Goal: Task Accomplishment & Management: Use online tool/utility

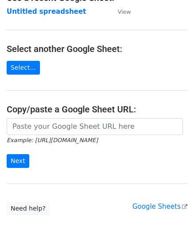
scroll to position [89, 0]
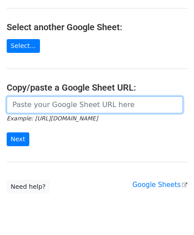
click at [47, 105] on input "url" at bounding box center [95, 104] width 177 height 17
paste input "https://docs.google.com/spreadsheets/d/1oIeJeg1RFBTRR23pWcvpJgAujPsblKzZupo2Y5O…"
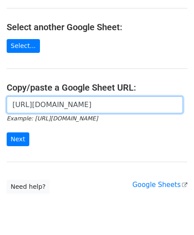
scroll to position [0, 189]
type input "https://docs.google.com/spreadsheets/d/1oIeJeg1RFBTRR23pWcvpJgAujPsblKzZupo2Y5O…"
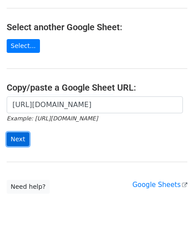
click at [20, 139] on input "Next" at bounding box center [18, 140] width 23 height 14
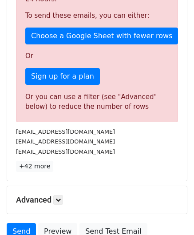
scroll to position [300, 0]
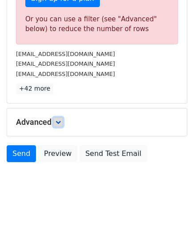
click at [57, 117] on link at bounding box center [58, 122] width 10 height 10
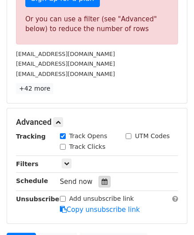
click at [102, 179] on icon at bounding box center [105, 182] width 6 height 6
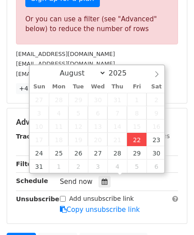
type input "[DATE] 12:00"
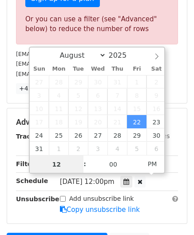
paste input "9"
type input "9"
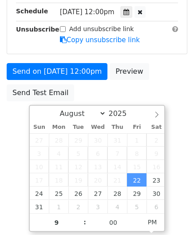
type input "[DATE] 21:00"
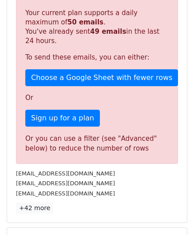
scroll to position [408, 0]
